Goal: Task Accomplishment & Management: Use online tool/utility

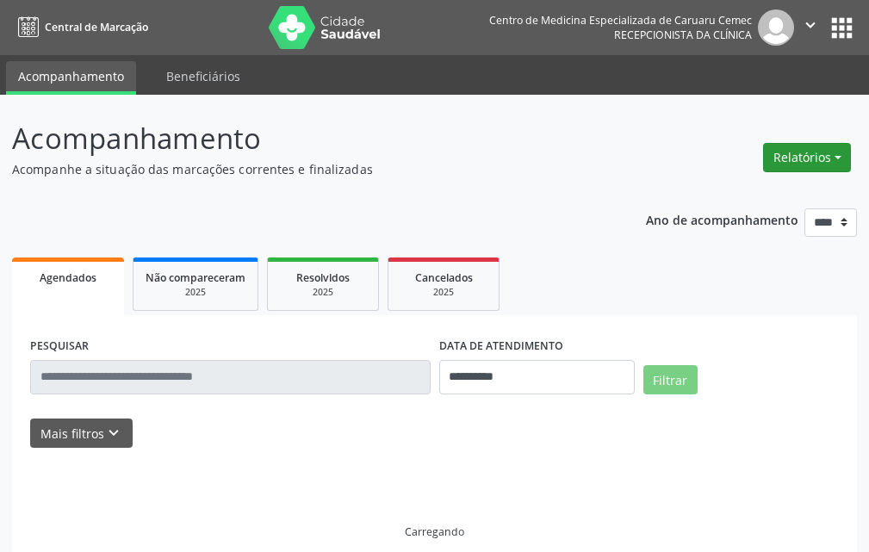
click at [805, 157] on button "Relatórios" at bounding box center [807, 157] width 88 height 29
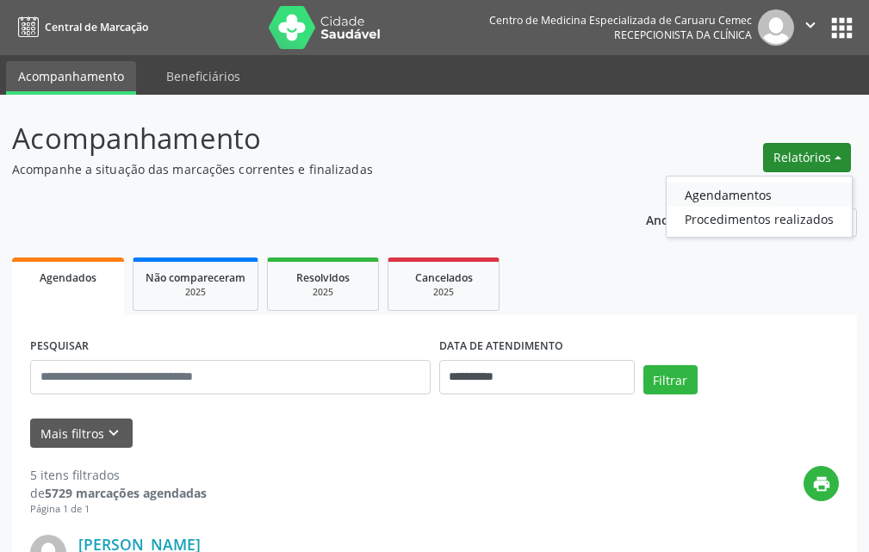
click at [754, 196] on link "Agendamentos" at bounding box center [759, 195] width 185 height 24
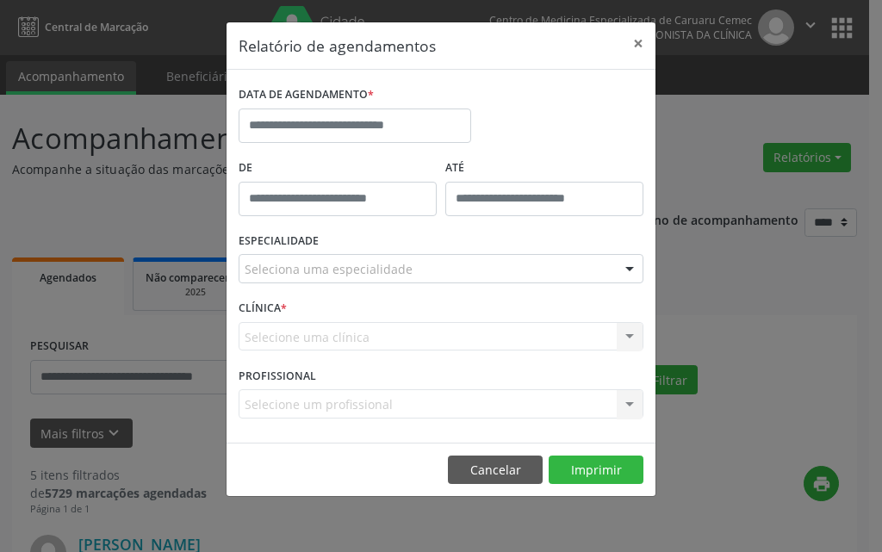
click at [388, 146] on div "DATA DE AGENDAMENTO *" at bounding box center [354, 118] width 241 height 73
click at [405, 128] on input "text" at bounding box center [355, 126] width 233 height 34
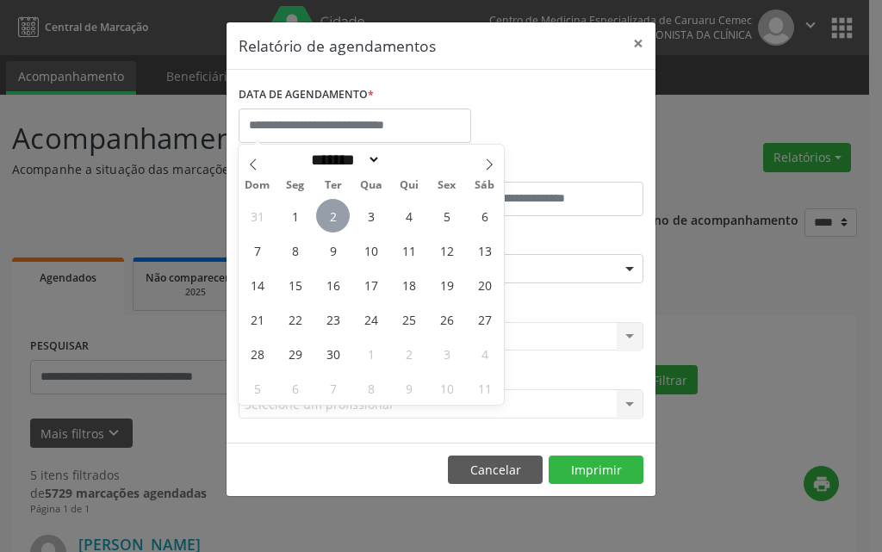
click at [338, 215] on span "2" at bounding box center [333, 216] width 34 height 34
type input "**********"
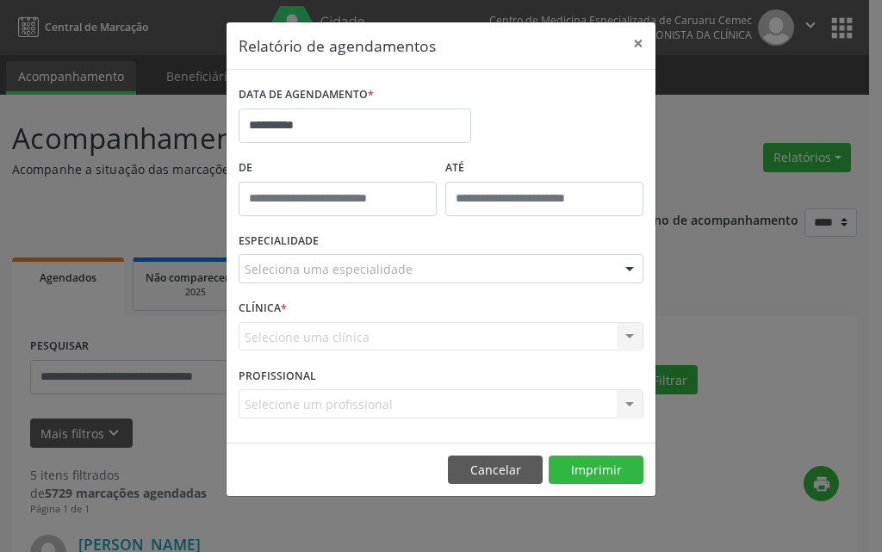
click at [337, 284] on div "ESPECIALIDADE Seleciona uma especialidade Todas as especialidades Alergologia A…" at bounding box center [440, 261] width 413 height 67
click at [337, 279] on div "Seleciona uma especialidade" at bounding box center [441, 268] width 405 height 29
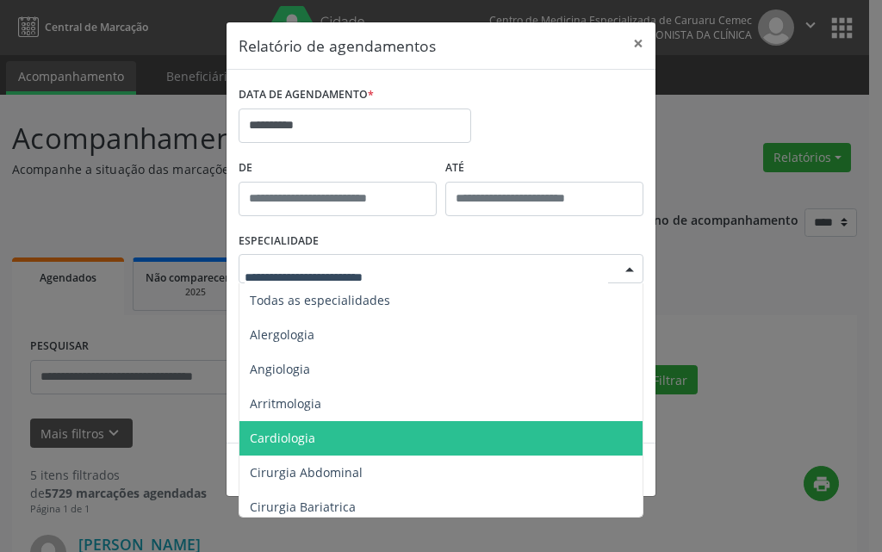
click at [319, 445] on span "Cardiologia" at bounding box center [442, 438] width 406 height 34
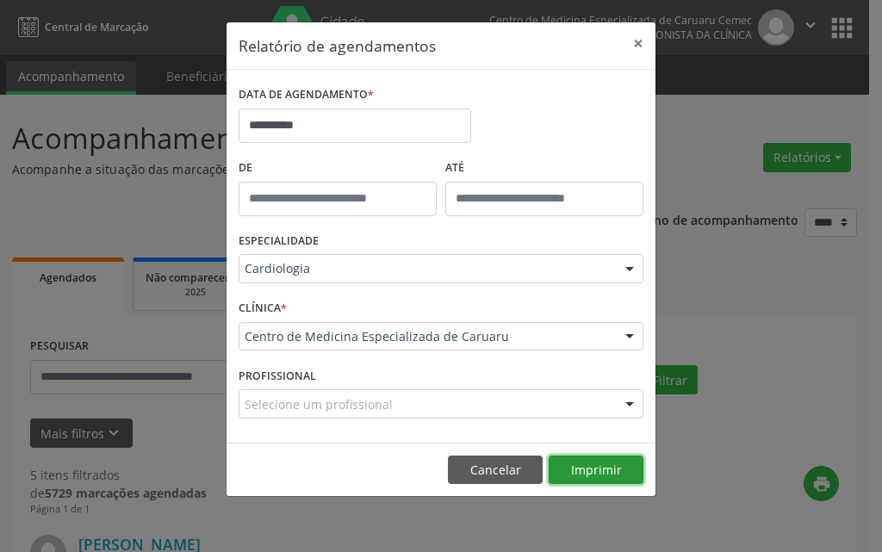
click at [586, 465] on button "Imprimir" at bounding box center [596, 470] width 95 height 29
